Goal: Book appointment/travel/reservation

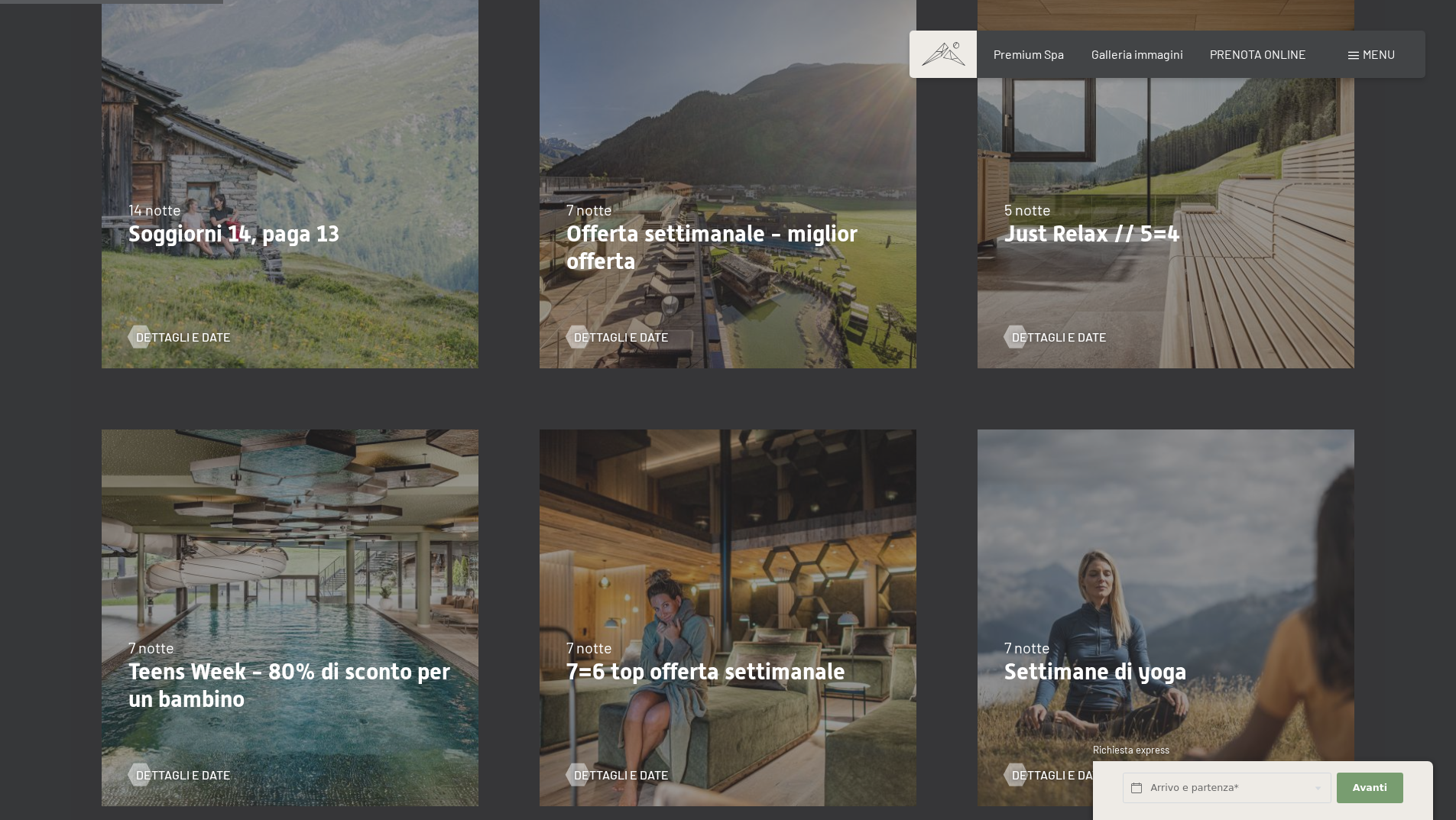
scroll to position [535, 0]
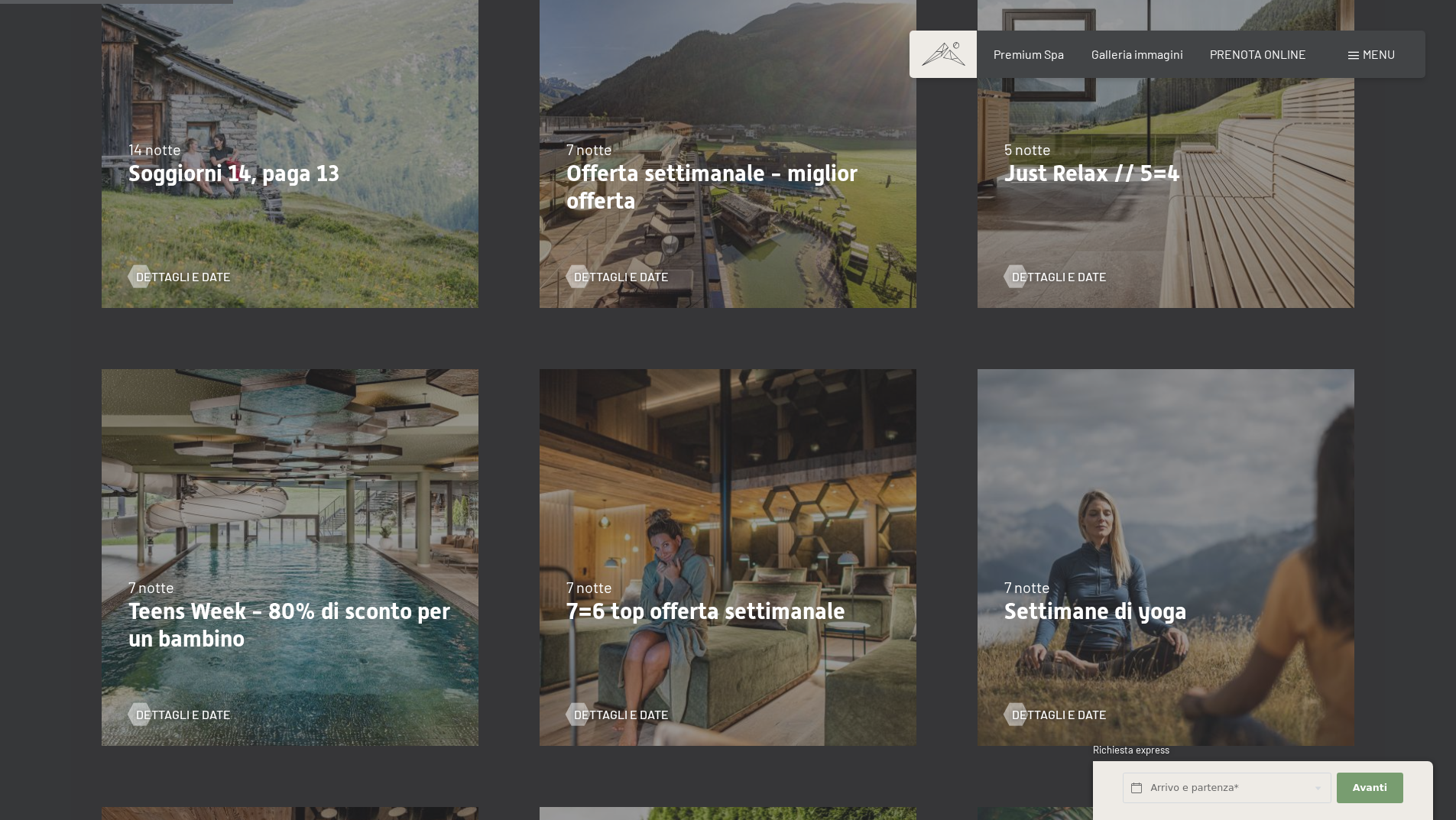
click at [1158, 184] on p "Just Relax // 5=4" at bounding box center [1166, 173] width 323 height 27
click at [1049, 277] on span "Dettagli e Date" at bounding box center [1074, 276] width 94 height 17
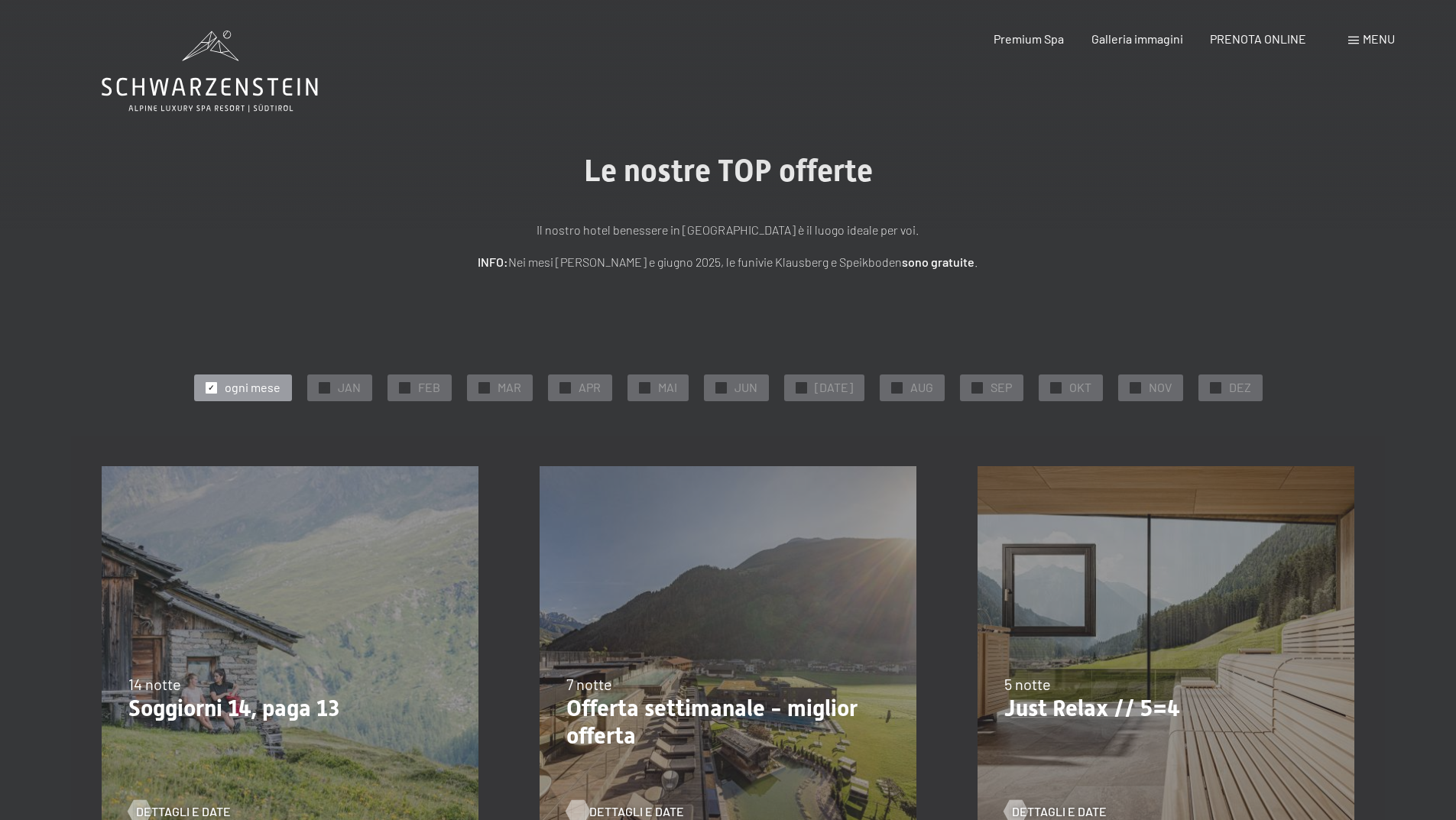
click at [614, 805] on span "Dettagli e Date" at bounding box center [636, 811] width 94 height 17
